Goal: Task Accomplishment & Management: Manage account settings

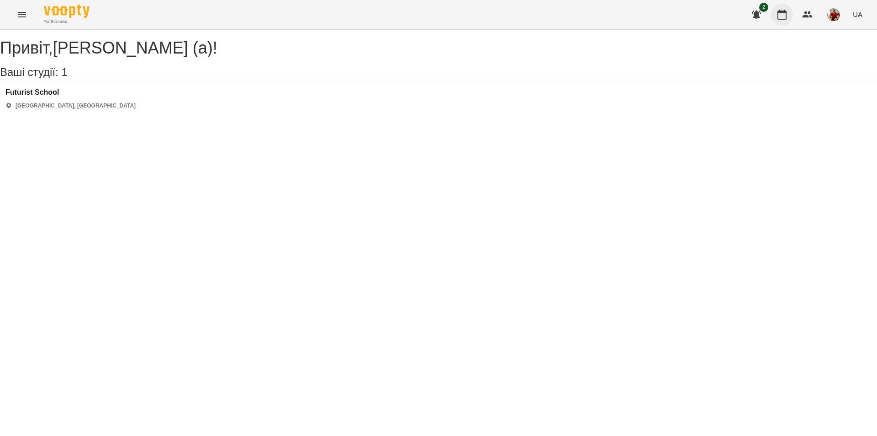
click at [791, 16] on button "button" at bounding box center [782, 15] width 22 height 22
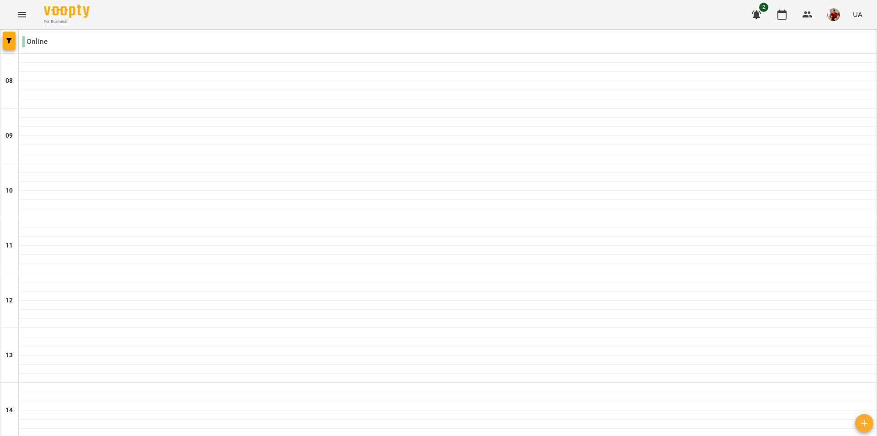
scroll to position [501, 0]
type input "**********"
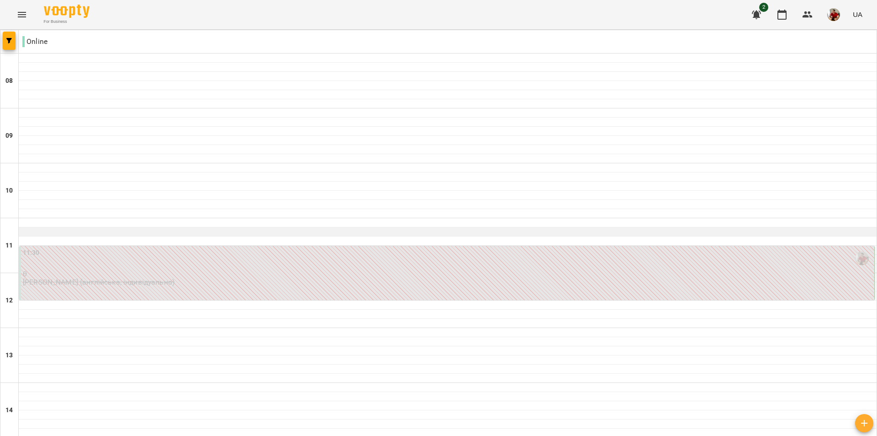
scroll to position [91, 0]
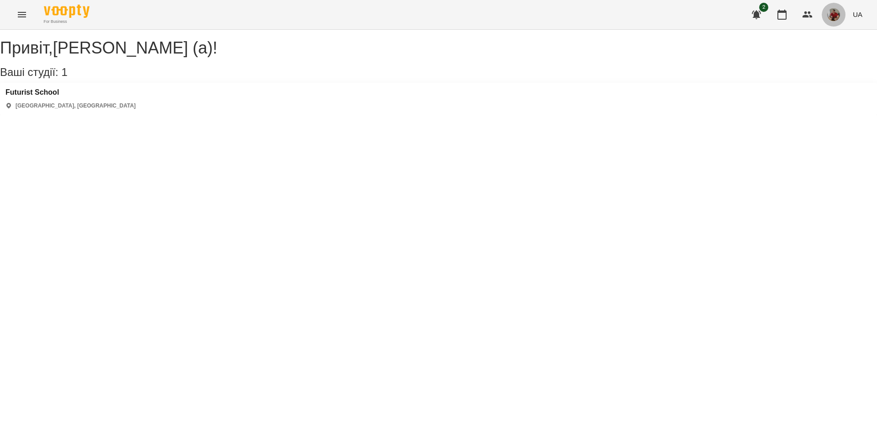
click at [842, 12] on button "button" at bounding box center [834, 15] width 24 height 24
click at [806, 33] on span "[PERSON_NAME] (а)" at bounding box center [796, 34] width 61 height 11
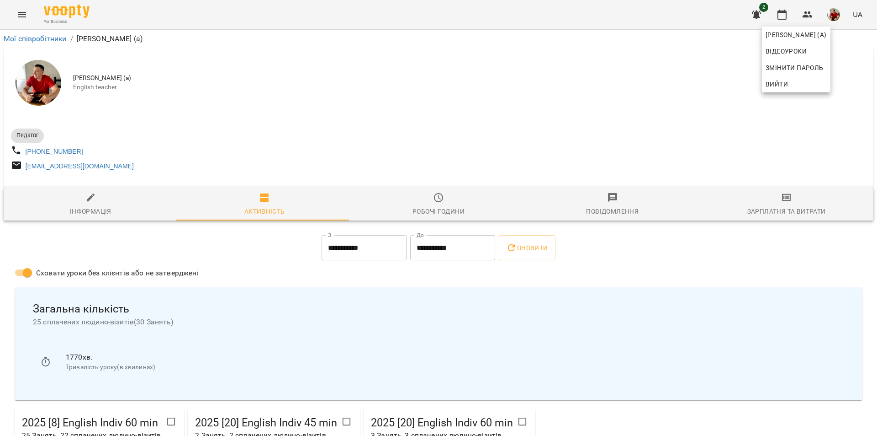
click at [660, 100] on div at bounding box center [438, 218] width 877 height 436
